Goal: Use online tool/utility: Utilize a website feature to perform a specific function

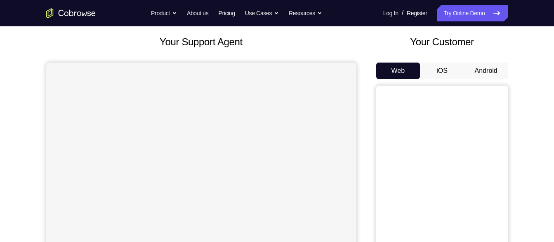
scroll to position [44, 0]
click at [474, 73] on button "Android" at bounding box center [486, 71] width 44 height 16
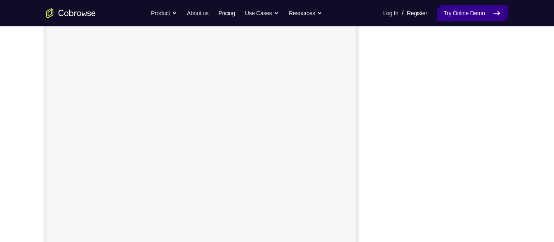
scroll to position [124, 0]
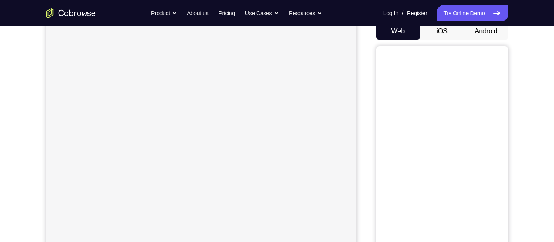
scroll to position [83, 0]
click at [476, 38] on button "Android" at bounding box center [486, 32] width 44 height 16
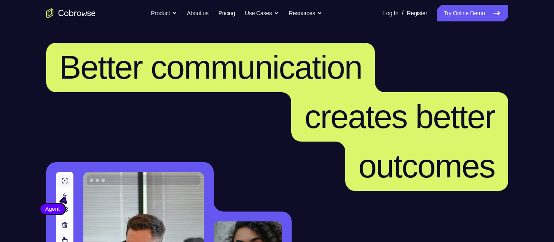
click at [501, 14] on icon at bounding box center [497, 13] width 10 height 10
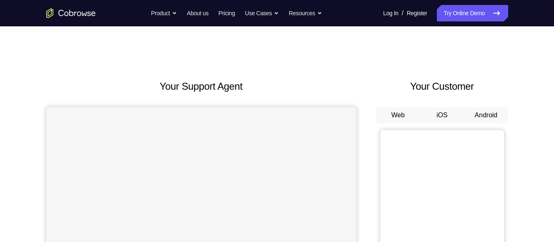
click at [478, 111] on button "Android" at bounding box center [486, 115] width 44 height 16
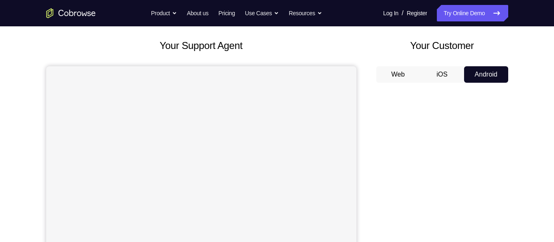
scroll to position [40, 0]
click at [456, 82] on button "iOS" at bounding box center [442, 75] width 44 height 16
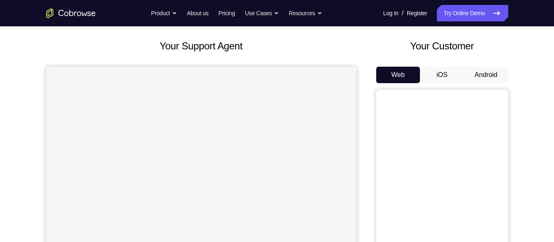
click at [452, 58] on div "Your Customer Web iOS Android" at bounding box center [442, 191] width 132 height 305
click at [448, 74] on button "iOS" at bounding box center [442, 75] width 44 height 16
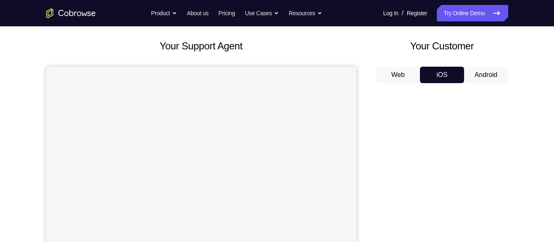
click at [484, 71] on button "Android" at bounding box center [486, 75] width 44 height 16
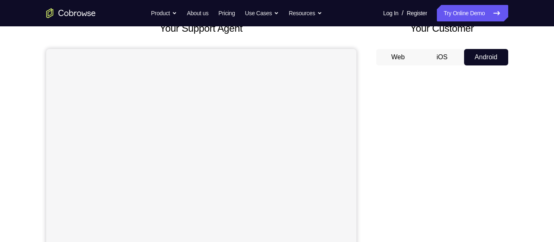
scroll to position [40, 0]
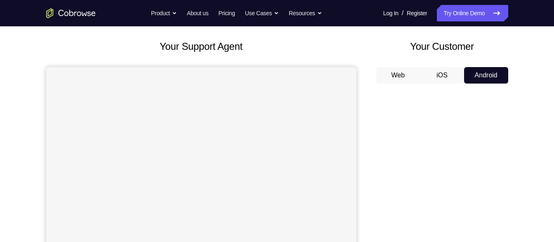
click at [443, 75] on button "iOS" at bounding box center [442, 75] width 44 height 16
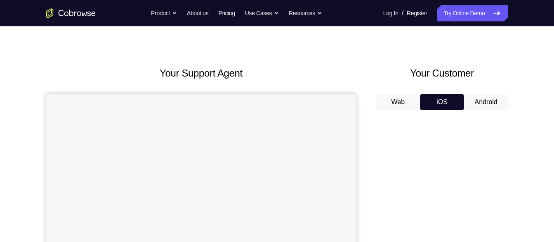
click at [483, 103] on button "Android" at bounding box center [486, 102] width 44 height 16
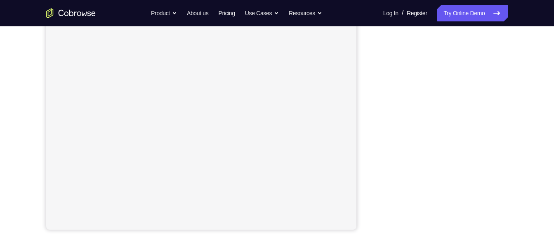
scroll to position [152, 0]
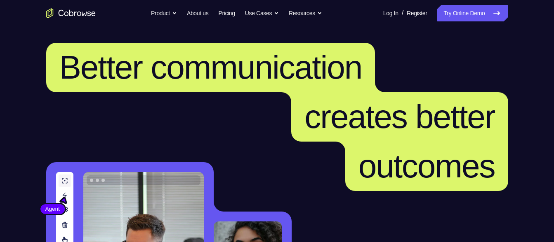
scroll to position [13, 0]
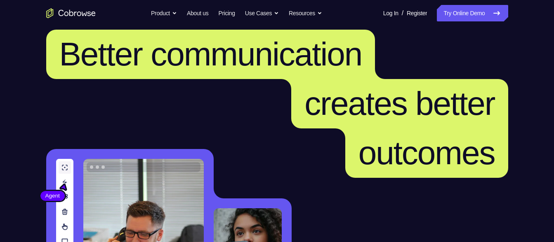
click at [461, 17] on link "Try Online Demo" at bounding box center [472, 13] width 71 height 16
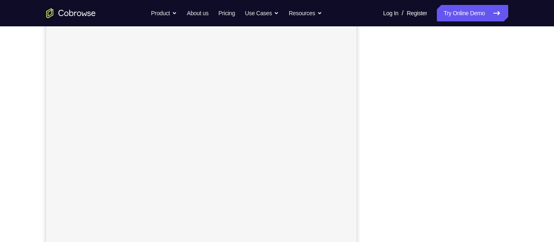
scroll to position [106, 0]
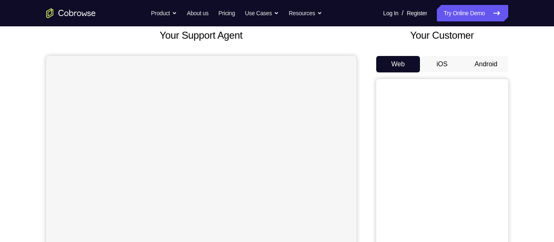
click at [483, 71] on button "Android" at bounding box center [486, 64] width 44 height 16
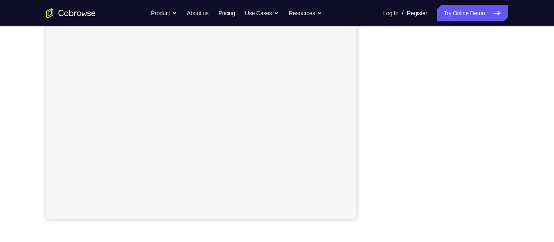
scroll to position [144, 0]
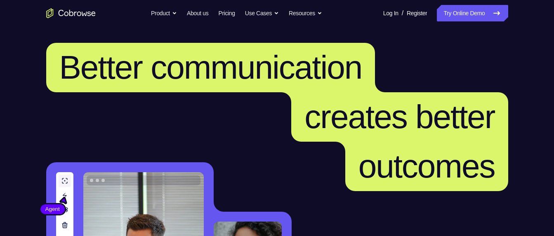
click at [458, 20] on link "Try Online Demo" at bounding box center [472, 13] width 71 height 16
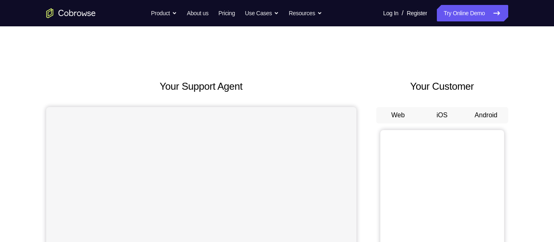
click at [482, 117] on button "Android" at bounding box center [486, 115] width 44 height 16
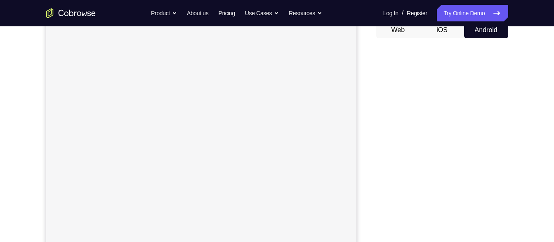
scroll to position [86, 0]
click at [480, 27] on button "Android" at bounding box center [486, 29] width 44 height 16
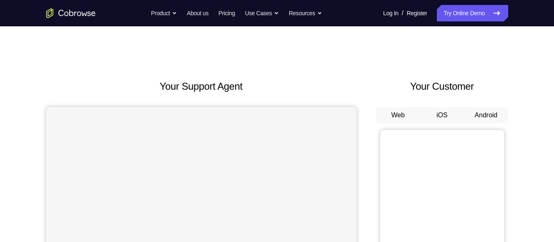
click at [481, 120] on button "Android" at bounding box center [486, 115] width 44 height 16
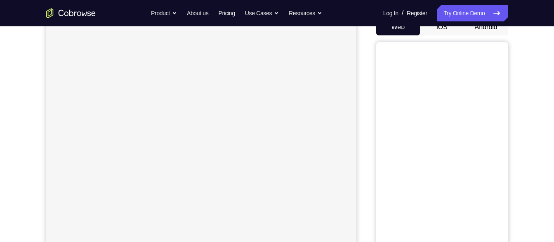
scroll to position [89, 0]
click at [497, 31] on button "Android" at bounding box center [486, 27] width 44 height 16
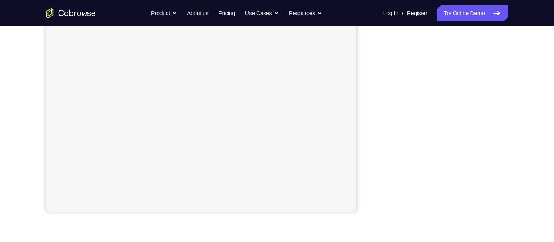
scroll to position [174, 0]
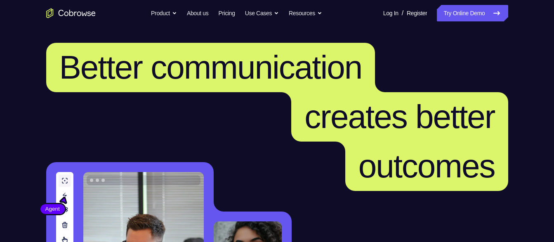
click at [459, 12] on link "Try Online Demo" at bounding box center [472, 13] width 71 height 16
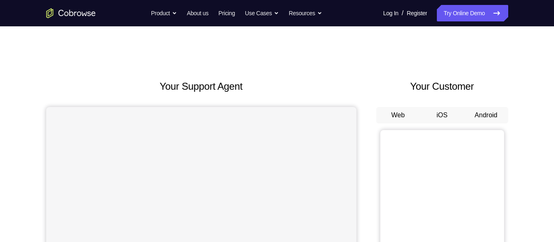
click at [491, 122] on button "Android" at bounding box center [486, 115] width 44 height 16
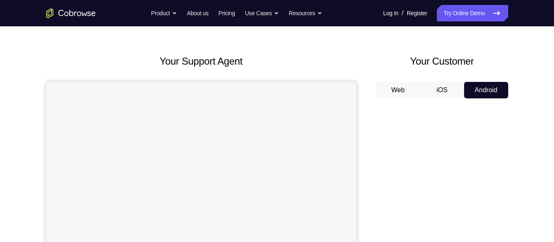
scroll to position [26, 0]
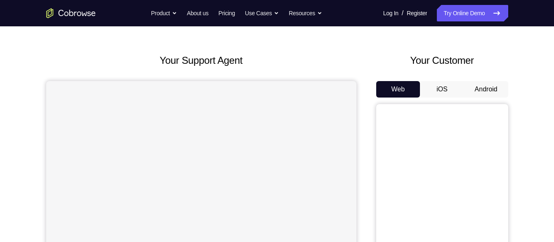
click at [480, 95] on button "Android" at bounding box center [486, 89] width 44 height 16
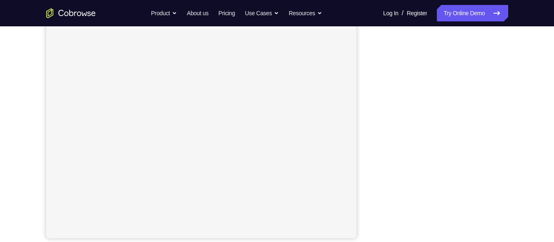
scroll to position [150, 0]
